Goal: Task Accomplishment & Management: Manage account settings

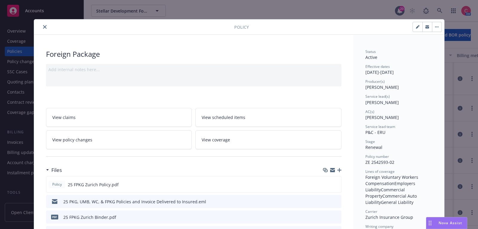
click at [45, 26] on icon "close" at bounding box center [45, 27] width 4 height 4
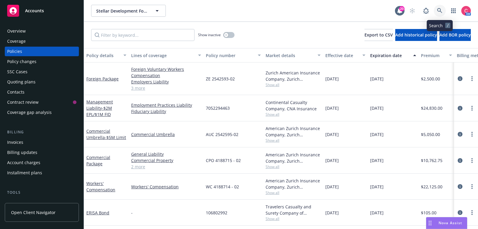
click at [441, 6] on link at bounding box center [439, 11] width 12 height 12
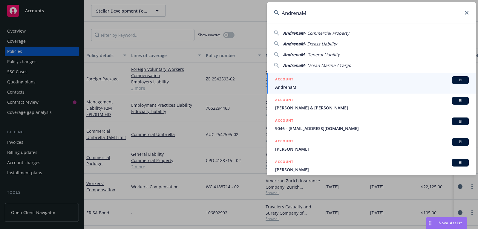
type input "AndrenaM"
click at [357, 81] on div "ACCOUNT BI" at bounding box center [371, 80] width 193 height 8
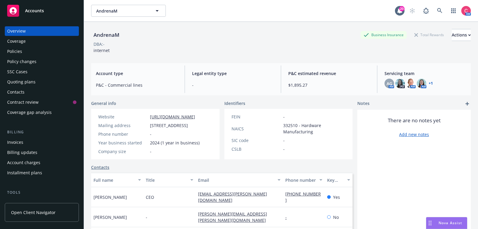
click at [22, 49] on div "Policies" at bounding box center [41, 52] width 69 height 10
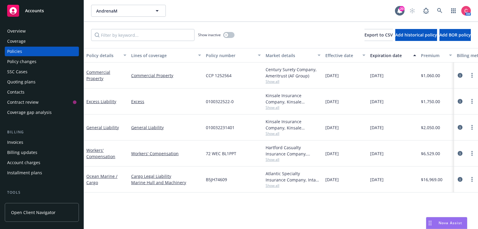
click at [50, 86] on div "Quoting plans" at bounding box center [41, 82] width 69 height 10
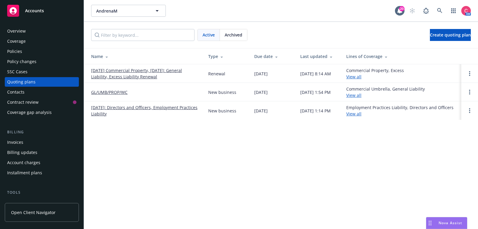
click at [99, 77] on link "09/2/25 Commercial Property, 09/06/2025: General Liability, Excess Liability Re…" at bounding box center [144, 73] width 107 height 13
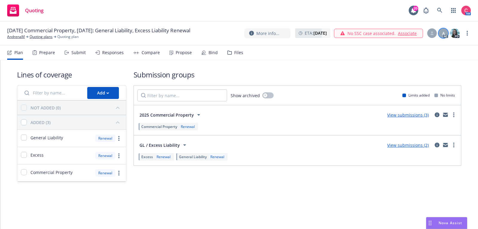
click at [446, 32] on div "A" at bounding box center [443, 33] width 10 height 10
click at [468, 30] on link "more" at bounding box center [466, 33] width 7 height 7
click at [389, 62] on div "Lines of coverage Add NOT ADDED (0) ADDED (3) General Liability Renewal Excess …" at bounding box center [239, 125] width 444 height 131
click at [256, 30] on span "More info..." at bounding box center [267, 33] width 23 height 6
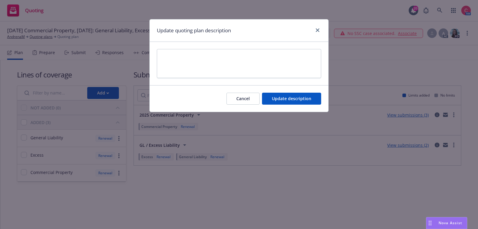
click at [319, 27] on div at bounding box center [316, 31] width 10 height 8
click at [315, 33] on link "close" at bounding box center [317, 30] width 7 height 7
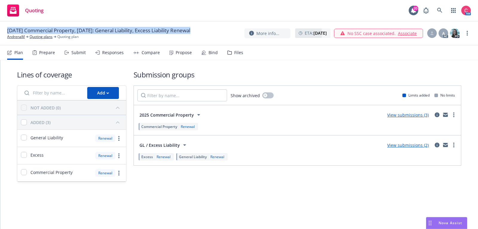
drag, startPoint x: 7, startPoint y: 30, endPoint x: 206, endPoint y: 34, distance: 198.8
click at [195, 34] on div "09/2/25 Commercial Property, 09/06/2025: General Liability, Excess Liability Re…" at bounding box center [101, 33] width 188 height 13
copy span "09/2/25 Commercial Property, 09/06/2025: General Liability, Excess Liability Re…"
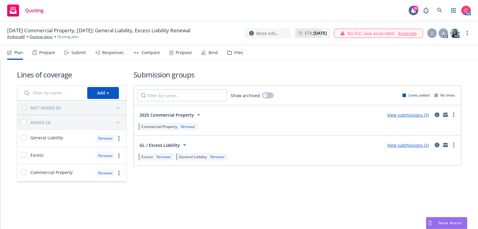
click at [412, 29] on div "No SSC case associated. Associate" at bounding box center [378, 33] width 89 height 9
click at [412, 31] on link "Associate" at bounding box center [407, 33] width 19 height 6
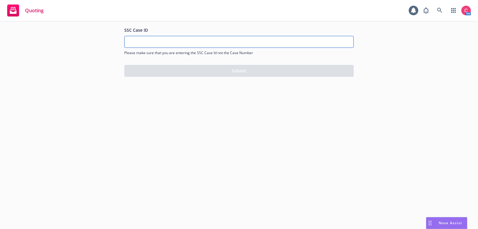
click at [304, 40] on input "SSC Case ID" at bounding box center [238, 41] width 229 height 11
paste input "500Vz00000R3Mz7IAF"
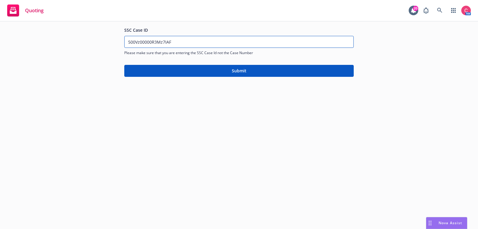
type input "500Vz00000R3Mz7IAF"
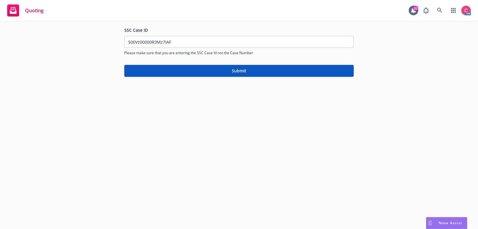
click at [264, 83] on div "Quoting 20 AM SSC Case ID 500Vz00000R3Mz7IAF Please make sure that you are ente…" at bounding box center [239, 114] width 478 height 229
click at [267, 73] on button "Submit" at bounding box center [238, 71] width 229 height 12
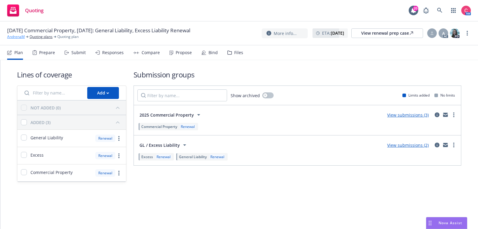
click at [24, 36] on link "AndrenaM" at bounding box center [16, 36] width 18 height 5
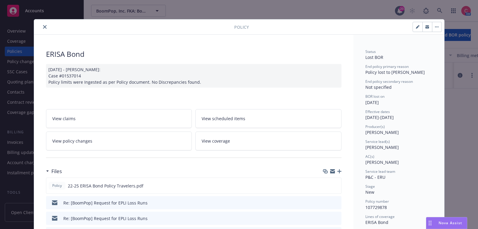
click at [150, 136] on link "View policy changes" at bounding box center [119, 140] width 146 height 19
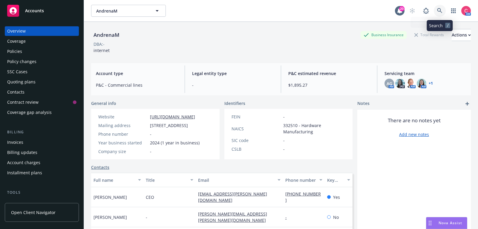
click at [443, 14] on link at bounding box center [439, 11] width 12 height 12
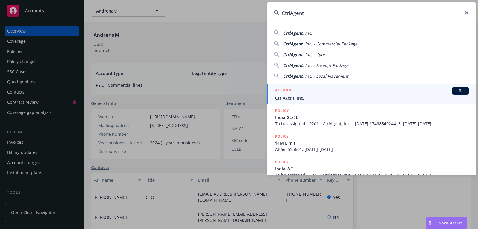
type input "CtrlAgent"
click at [330, 96] on span "CtrlAgent, Inc." at bounding box center [371, 98] width 193 height 6
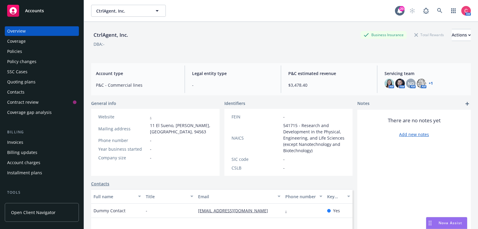
click at [56, 48] on div "Policies" at bounding box center [41, 52] width 69 height 10
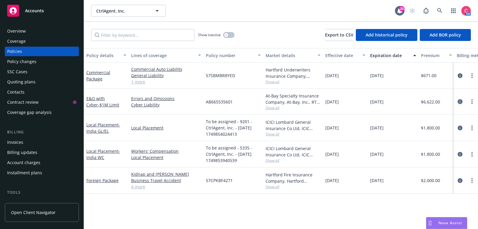
click at [460, 101] on icon "circleInformation" at bounding box center [459, 101] width 5 height 5
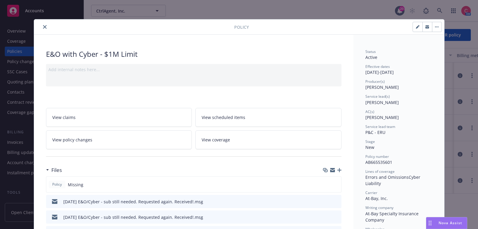
click at [414, 27] on button "button" at bounding box center [417, 27] width 10 height 10
select select "NEW"
select select "12"
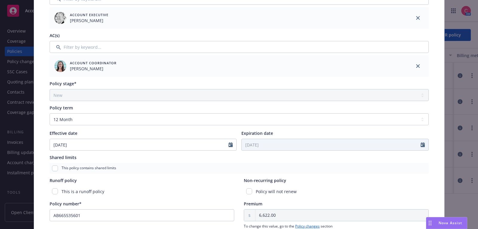
scroll to position [168, 0]
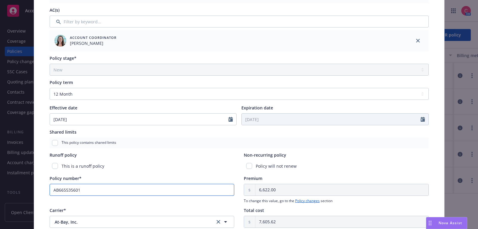
click at [113, 192] on input "AB665535601" at bounding box center [142, 190] width 185 height 12
paste input "-6655356-"
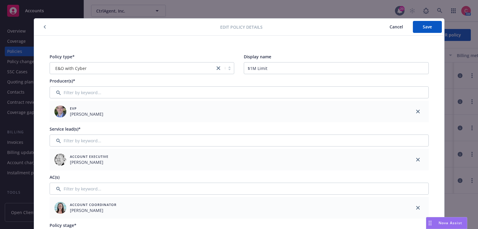
scroll to position [0, 0]
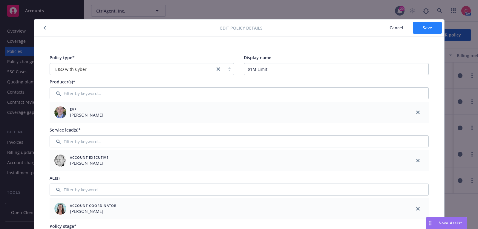
type input "AB-6655356-01"
click at [436, 23] on button "Save" at bounding box center [426, 28] width 29 height 12
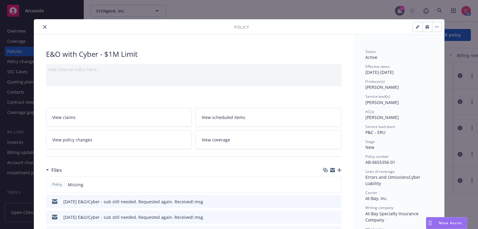
click at [341, 168] on icon "button" at bounding box center [339, 170] width 4 height 4
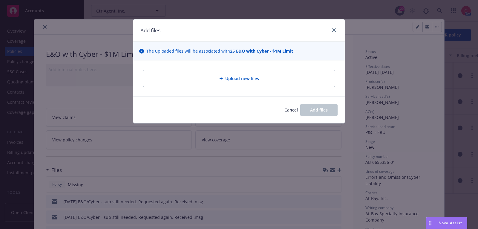
click at [234, 82] on div "Upload new files" at bounding box center [239, 78] width 192 height 16
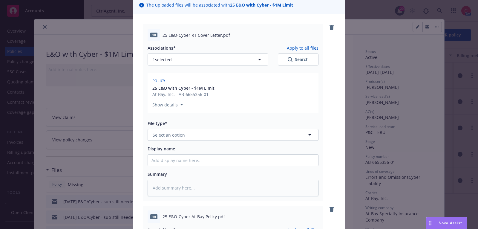
scroll to position [47, 0]
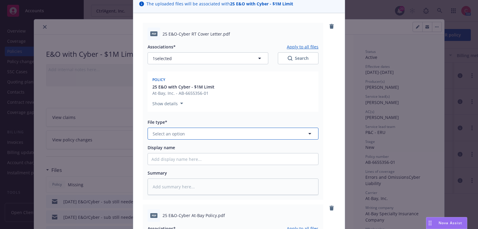
click at [227, 133] on button "Select an option" at bounding box center [232, 133] width 171 height 12
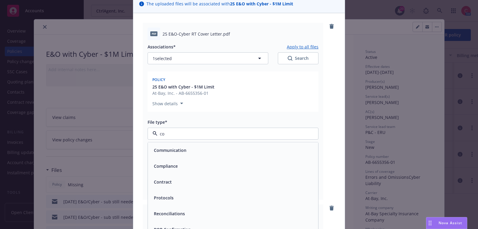
type input "cov"
click at [224, 148] on div "Cover letter" at bounding box center [232, 150] width 163 height 9
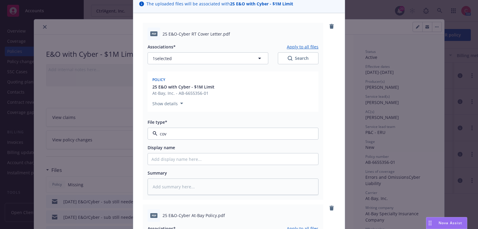
type textarea "x"
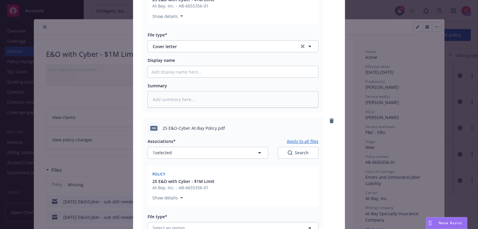
scroll to position [143, 0]
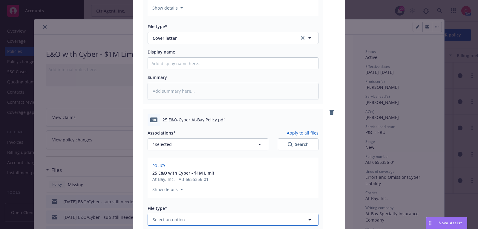
click at [210, 216] on button "Select an option" at bounding box center [232, 219] width 171 height 12
type input "poli"
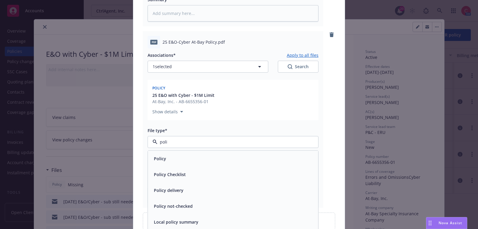
scroll to position [229, 0]
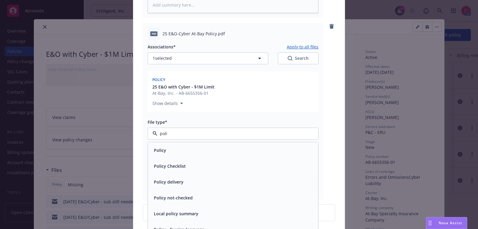
click at [210, 150] on div "Policy" at bounding box center [232, 149] width 163 height 9
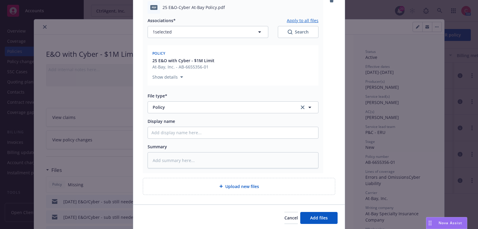
scroll to position [275, 0]
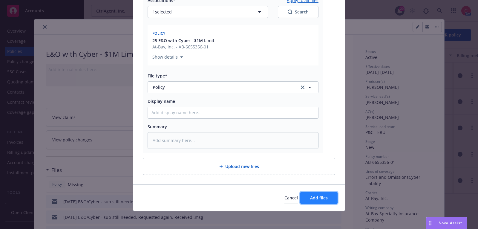
click at [310, 193] on button "Add files" at bounding box center [318, 198] width 37 height 12
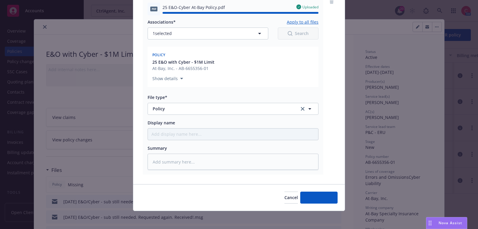
type textarea "x"
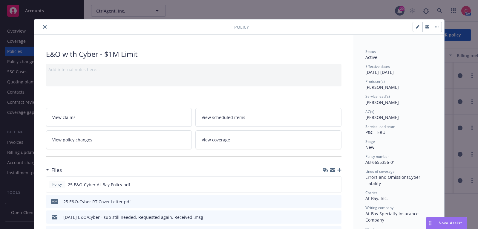
click at [46, 24] on button "close" at bounding box center [44, 26] width 7 height 7
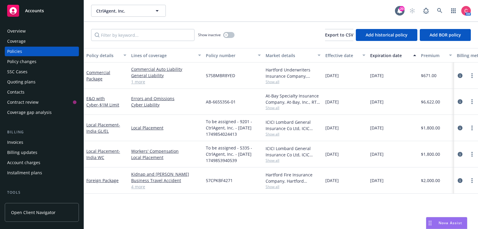
click at [43, 31] on div "Overview" at bounding box center [41, 31] width 69 height 10
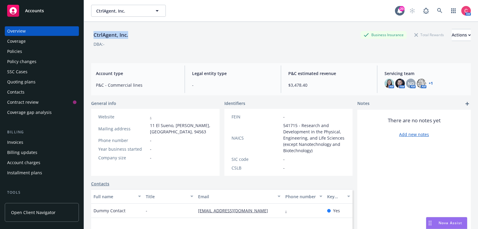
drag, startPoint x: 93, startPoint y: 34, endPoint x: 132, endPoint y: 35, distance: 39.1
click at [132, 35] on div "CtrlAgent, Inc. Business Insurance Total Rewards Actions" at bounding box center [280, 35] width 379 height 12
copy div "CtrlAgent, Inc."
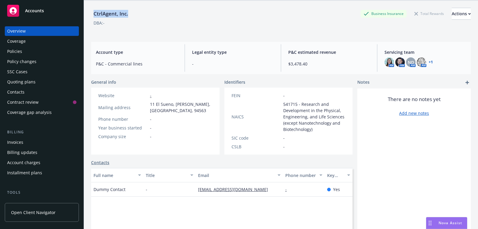
scroll to position [22, 0]
click at [39, 52] on div "Policies" at bounding box center [41, 52] width 69 height 10
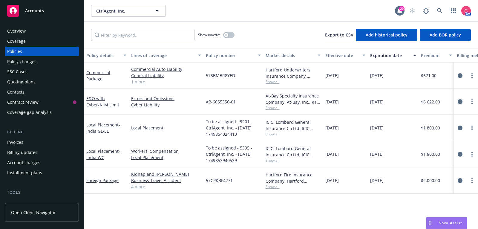
click at [461, 101] on icon "circleInformation" at bounding box center [459, 101] width 5 height 5
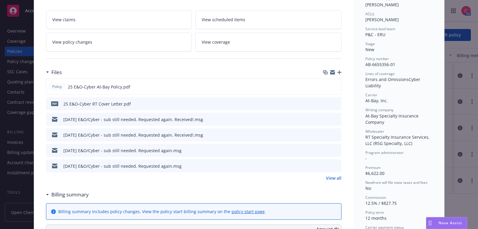
scroll to position [98, 0]
click at [329, 175] on link "View all" at bounding box center [334, 177] width 16 height 6
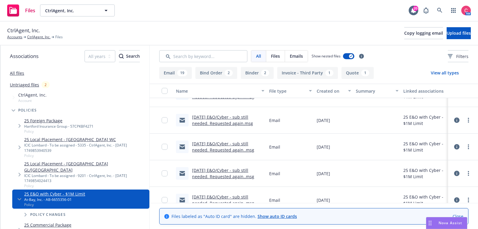
scroll to position [552, 0]
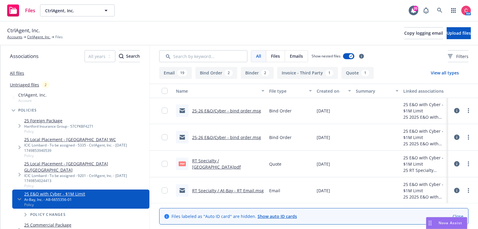
click at [247, 132] on div "25-26 E&O/Cyber - bind order.msg" at bounding box center [218, 137] width 85 height 13
click at [248, 134] on link "25-26 E&O/Cyber - bind order.msg" at bounding box center [226, 137] width 69 height 6
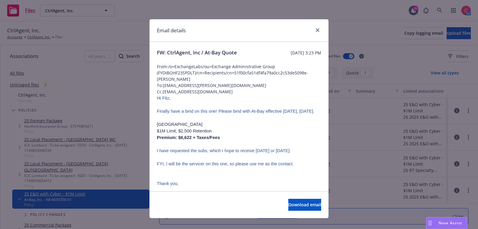
click at [313, 32] on div at bounding box center [316, 31] width 10 height 8
click at [315, 30] on link "close" at bounding box center [317, 30] width 7 height 7
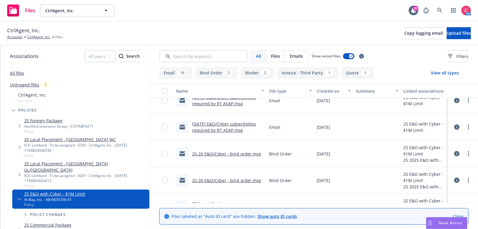
scroll to position [511, 0]
click at [249, 120] on link "[DATE] E&O/Cyber subjectivities required by RT ASAP.msg" at bounding box center [224, 126] width 64 height 12
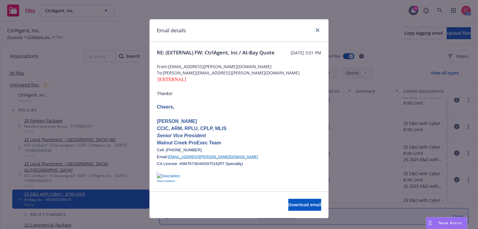
click at [249, 118] on p at bounding box center [239, 113] width 164 height 7
click at [316, 30] on icon "close" at bounding box center [317, 30] width 4 height 4
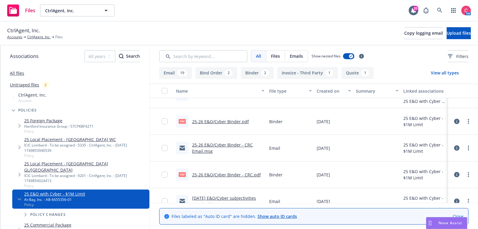
scroll to position [319, 0]
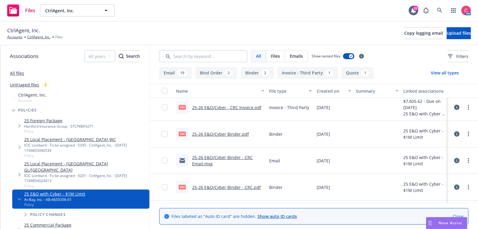
click at [235, 157] on link "25-26 E&O/Cyber Binder - CRC Email.msg" at bounding box center [222, 160] width 61 height 12
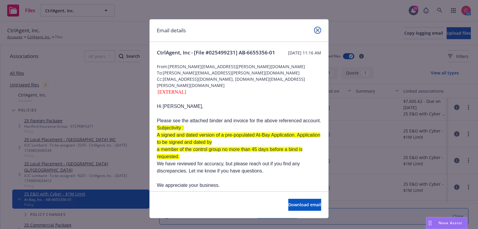
click at [319, 28] on link "close" at bounding box center [317, 30] width 7 height 7
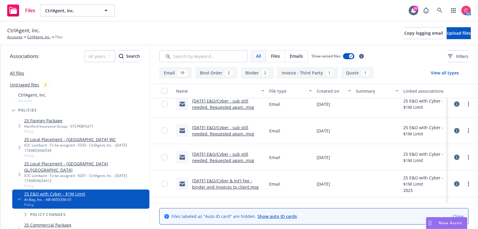
scroll to position [181, 0]
